Goal: Find specific page/section

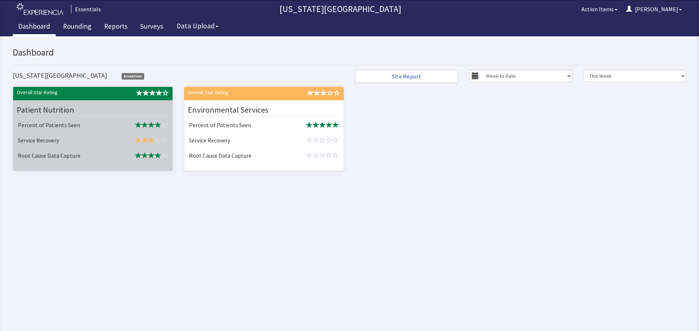
click at [86, 103] on div "Patient Nutrition" at bounding box center [93, 110] width 156 height 16
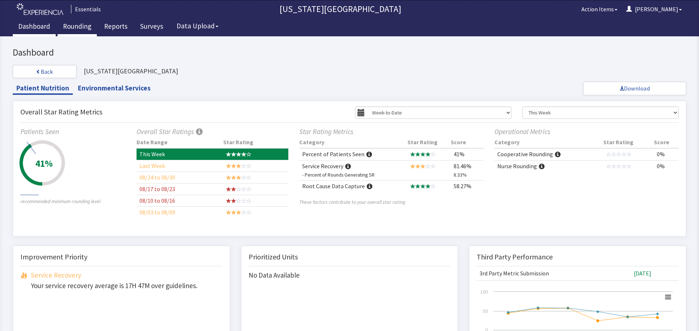
click at [77, 26] on link "Rounding" at bounding box center [76, 27] width 39 height 18
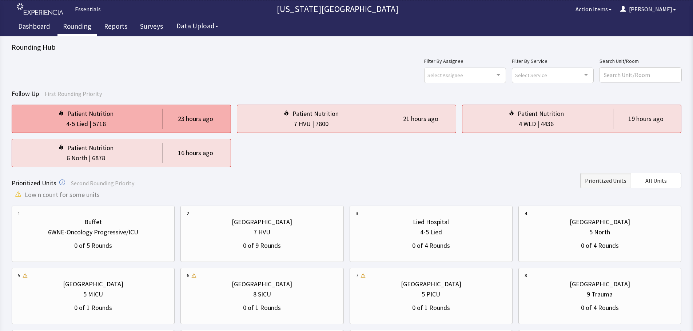
click at [128, 116] on div "Patient Nutrition" at bounding box center [86, 114] width 136 height 10
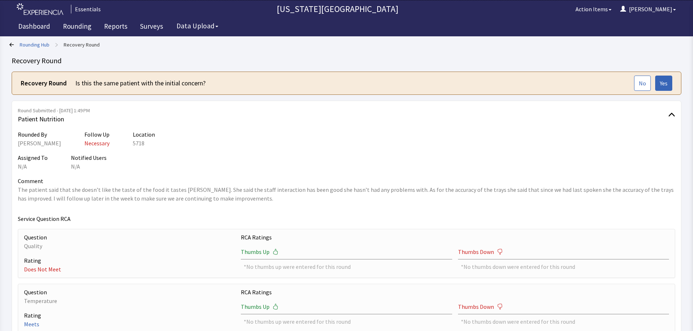
click at [35, 48] on link "Rounding Hub" at bounding box center [35, 44] width 30 height 7
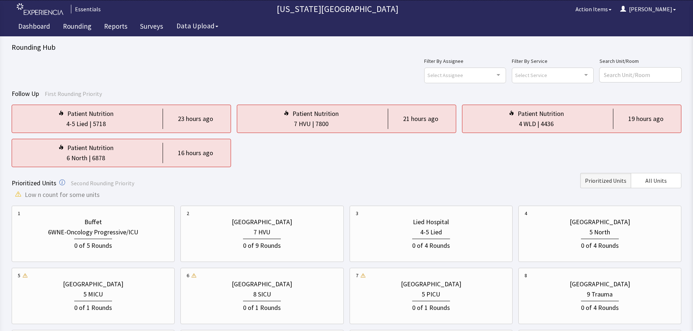
click at [237, 80] on div "Filter By Assignee Select Assignee Clear Selection [PERSON_NAME] [PERSON_NAME] …" at bounding box center [347, 70] width 670 height 26
